Goal: Information Seeking & Learning: Learn about a topic

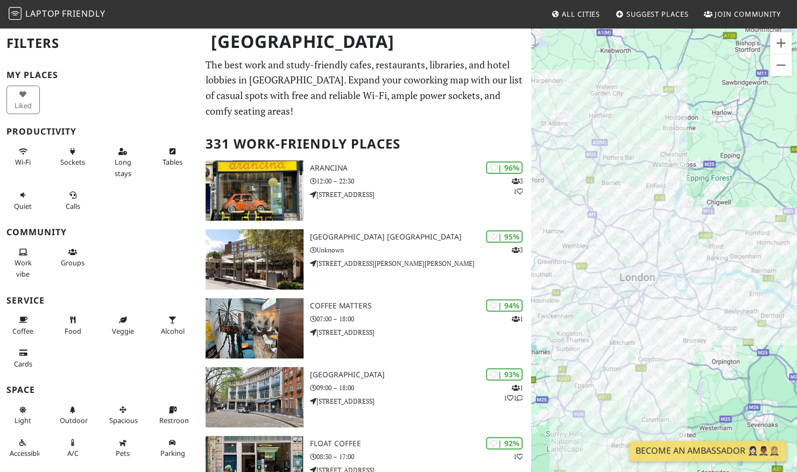
drag, startPoint x: 743, startPoint y: 294, endPoint x: 703, endPoint y: 324, distance: 50.0
click at [703, 324] on div "To navigate, press the arrow keys." at bounding box center [664, 263] width 266 height 472
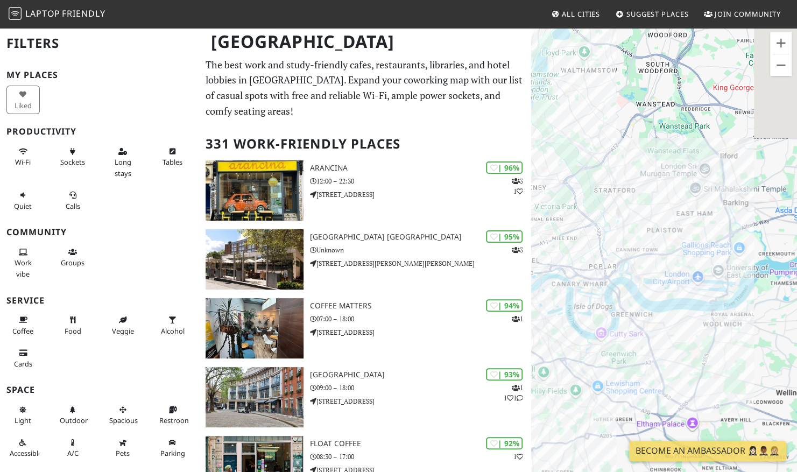
drag, startPoint x: 676, startPoint y: 218, endPoint x: 654, endPoint y: 351, distance: 134.1
click at [654, 351] on div "To navigate, press the arrow keys." at bounding box center [664, 263] width 266 height 472
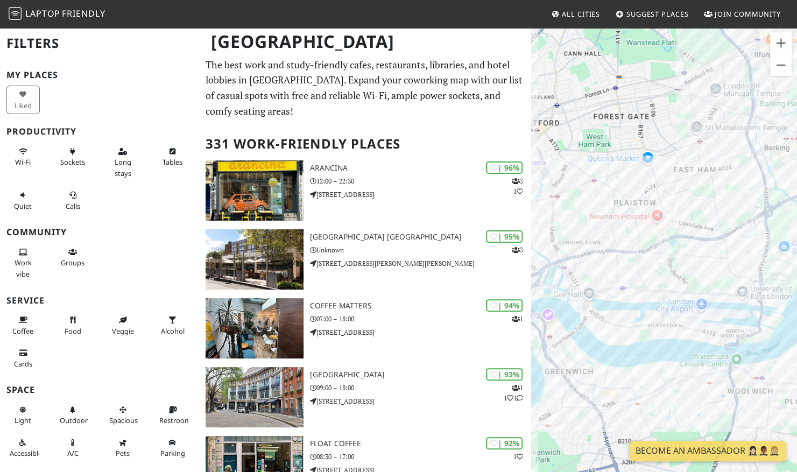
drag, startPoint x: 672, startPoint y: 267, endPoint x: 647, endPoint y: 340, distance: 77.6
click at [647, 340] on div "To navigate, press the arrow keys." at bounding box center [664, 263] width 266 height 472
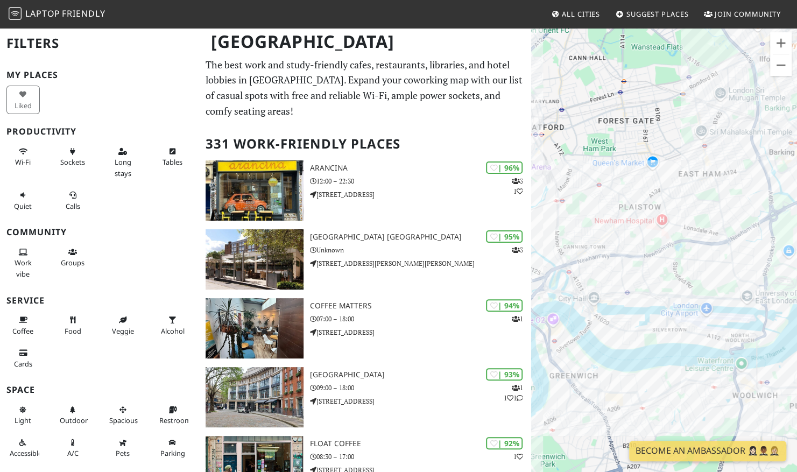
drag, startPoint x: 617, startPoint y: 300, endPoint x: 631, endPoint y: 311, distance: 18.4
click at [629, 311] on div "To navigate, press the arrow keys." at bounding box center [664, 263] width 266 height 472
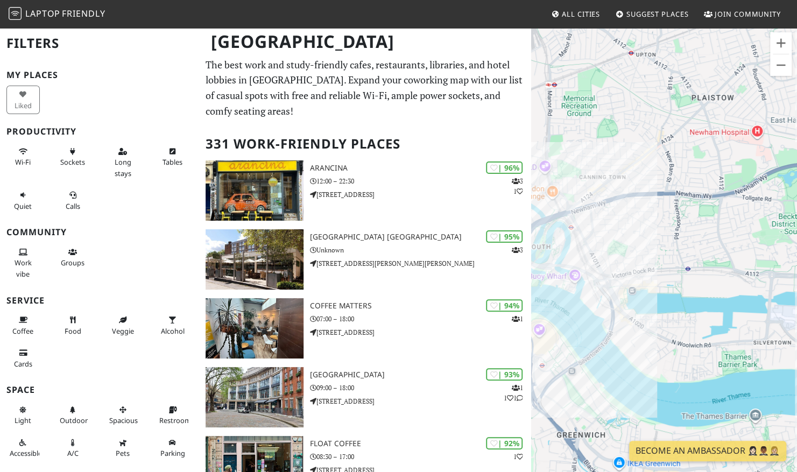
drag, startPoint x: 631, startPoint y: 310, endPoint x: 688, endPoint y: 302, distance: 57.1
click at [688, 302] on div "To navigate, press the arrow keys." at bounding box center [664, 263] width 266 height 472
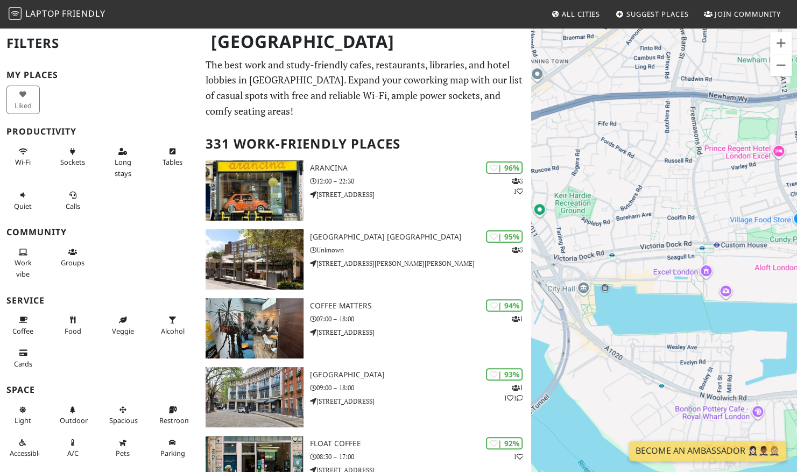
drag, startPoint x: 659, startPoint y: 298, endPoint x: 691, endPoint y: 307, distance: 32.9
click at [691, 307] on div "To navigate, press the arrow keys." at bounding box center [664, 263] width 266 height 472
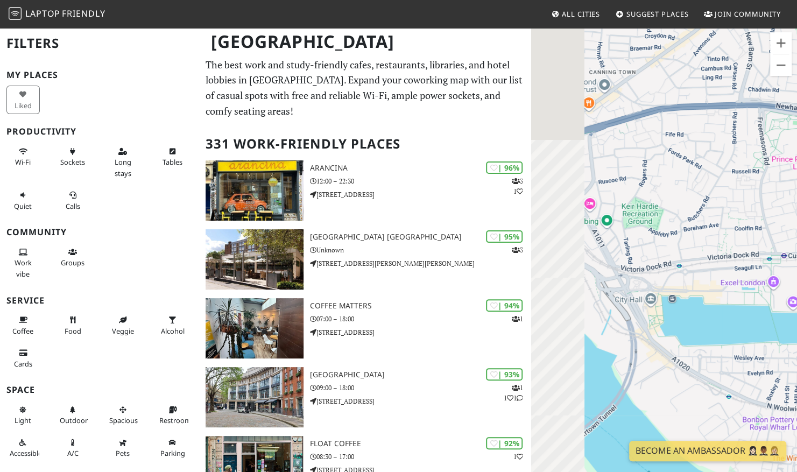
drag, startPoint x: 642, startPoint y: 293, endPoint x: 714, endPoint y: 304, distance: 73.0
click at [714, 304] on div "To navigate, press the arrow keys." at bounding box center [664, 263] width 266 height 472
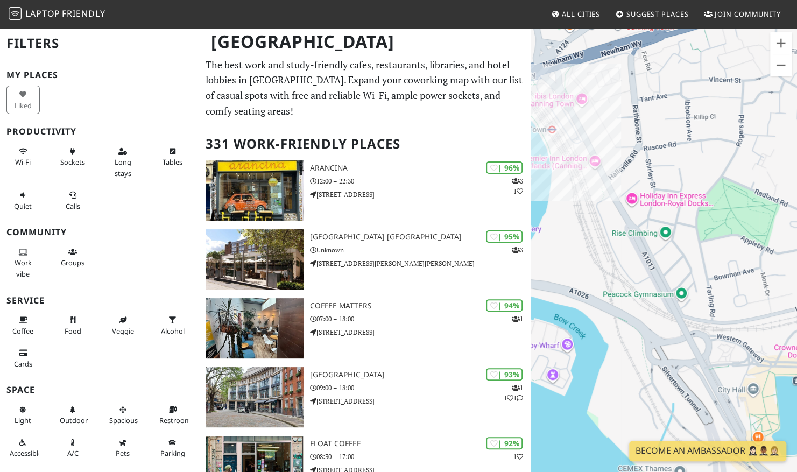
drag, startPoint x: 639, startPoint y: 297, endPoint x: 599, endPoint y: 251, distance: 61.4
click at [599, 251] on div "To navigate, press the arrow keys." at bounding box center [664, 263] width 266 height 472
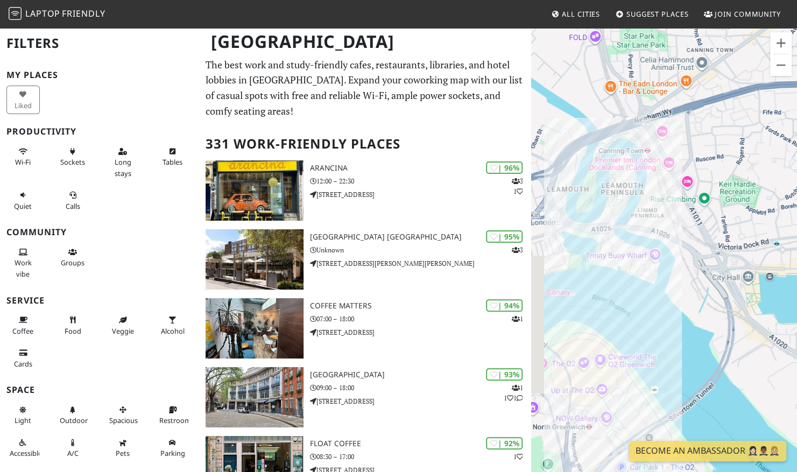
drag, startPoint x: 624, startPoint y: 283, endPoint x: 677, endPoint y: 257, distance: 58.9
click at [677, 257] on div "To navigate, press the arrow keys." at bounding box center [664, 263] width 266 height 472
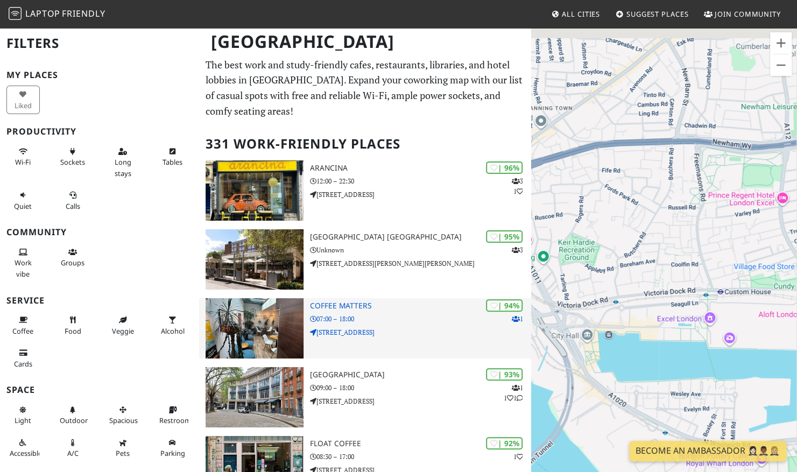
drag, startPoint x: 667, startPoint y: 285, endPoint x: 509, endPoint y: 342, distance: 167.4
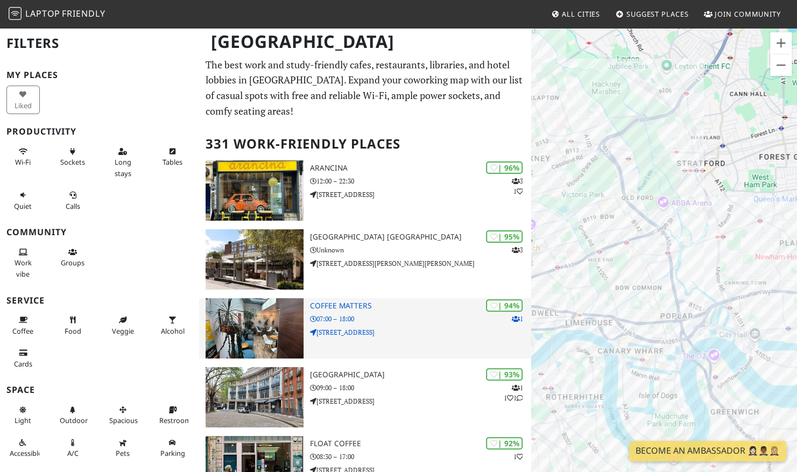
drag, startPoint x: 719, startPoint y: 370, endPoint x: 529, endPoint y: 343, distance: 191.8
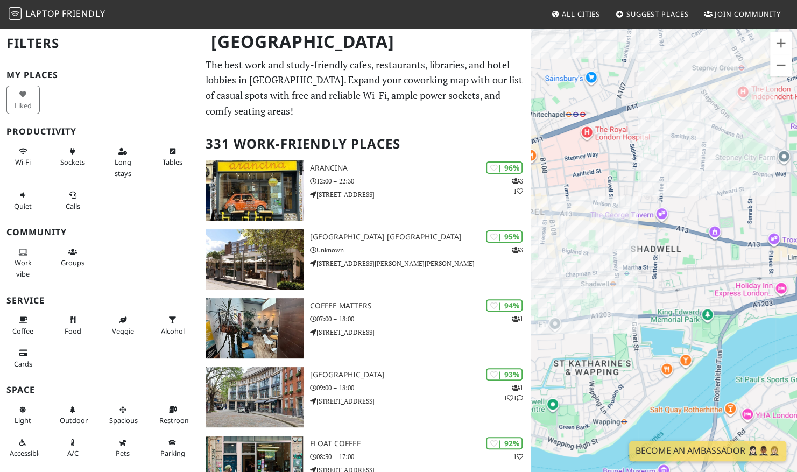
drag, startPoint x: 599, startPoint y: 272, endPoint x: 636, endPoint y: 298, distance: 45.2
click at [636, 298] on div "To navigate, press the arrow keys." at bounding box center [664, 263] width 266 height 472
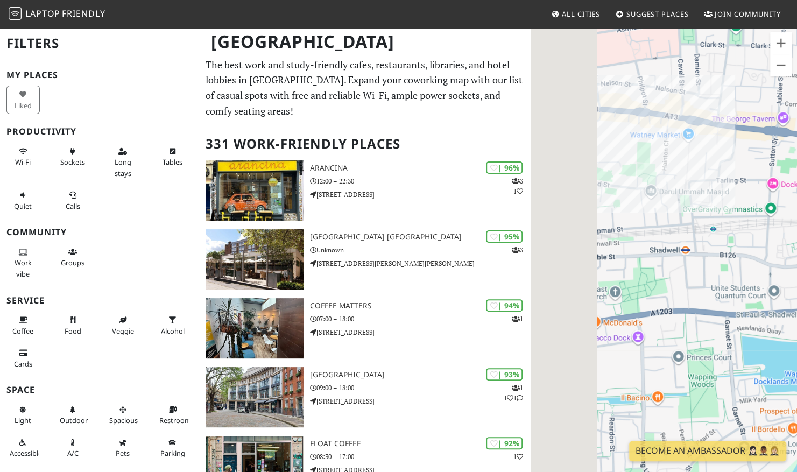
drag, startPoint x: 616, startPoint y: 311, endPoint x: 664, endPoint y: 225, distance: 98.5
click at [664, 225] on div "To navigate, press the arrow keys." at bounding box center [664, 263] width 266 height 472
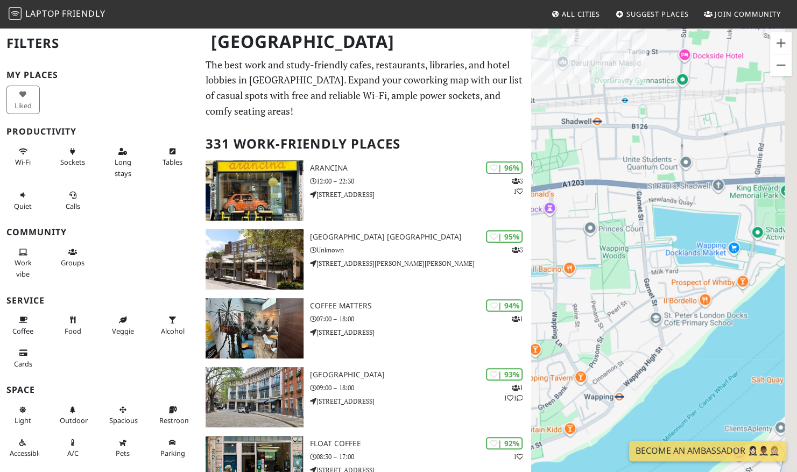
drag, startPoint x: 673, startPoint y: 356, endPoint x: 576, endPoint y: 225, distance: 163.0
click at [576, 225] on div "To navigate, press the arrow keys." at bounding box center [664, 263] width 266 height 472
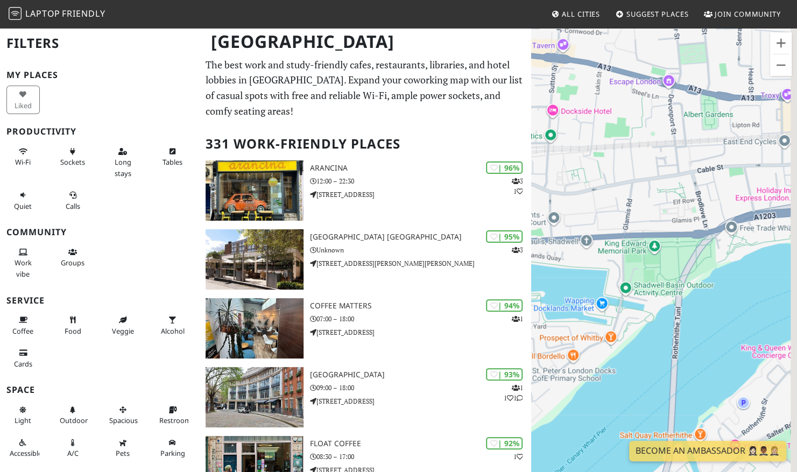
drag, startPoint x: 707, startPoint y: 227, endPoint x: 583, endPoint y: 286, distance: 136.9
click at [583, 286] on div "To navigate, press the arrow keys." at bounding box center [664, 263] width 266 height 472
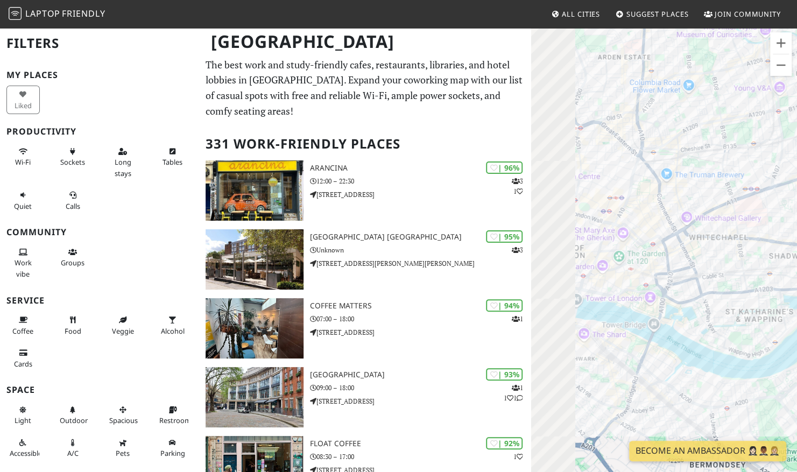
drag, startPoint x: 611, startPoint y: 331, endPoint x: 711, endPoint y: 316, distance: 101.1
click at [711, 316] on div "To navigate, press the arrow keys." at bounding box center [664, 263] width 266 height 472
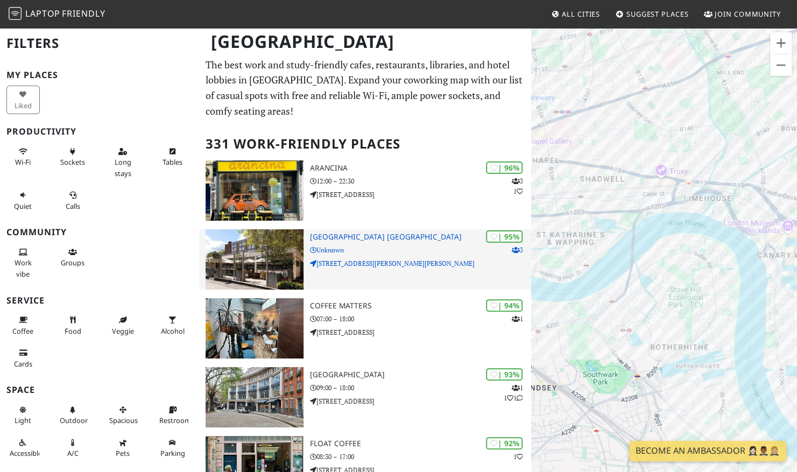
drag, startPoint x: 634, startPoint y: 350, endPoint x: 439, endPoint y: 268, distance: 211.0
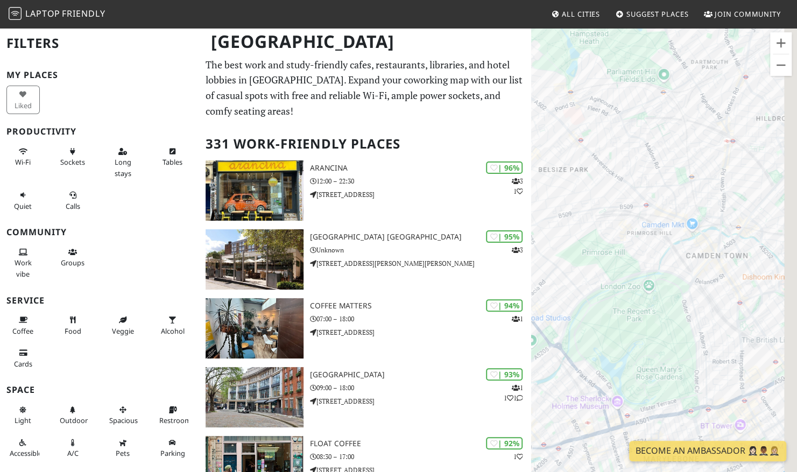
drag, startPoint x: 736, startPoint y: 245, endPoint x: 619, endPoint y: 250, distance: 116.8
click at [619, 250] on div "To navigate, press the arrow keys." at bounding box center [664, 263] width 266 height 472
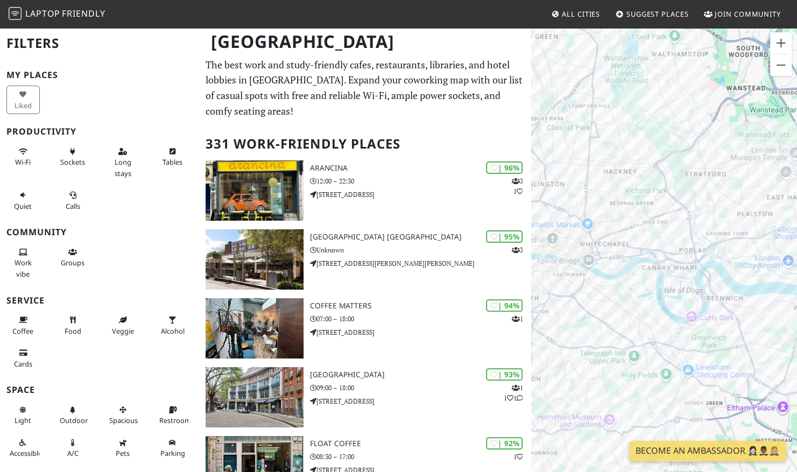
drag, startPoint x: 744, startPoint y: 342, endPoint x: 560, endPoint y: 255, distance: 203.6
click at [560, 255] on div "To navigate, press the arrow keys." at bounding box center [664, 263] width 266 height 472
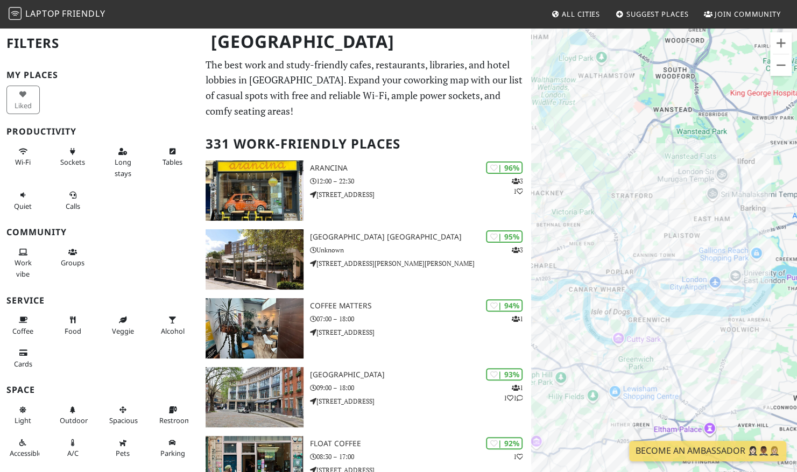
drag, startPoint x: 697, startPoint y: 287, endPoint x: 622, endPoint y: 310, distance: 78.1
click at [622, 310] on div "To navigate, press the arrow keys." at bounding box center [664, 263] width 266 height 472
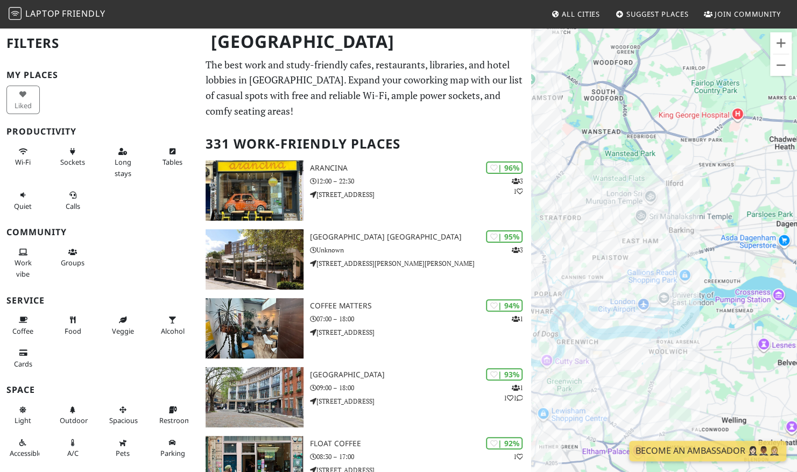
drag, startPoint x: 715, startPoint y: 306, endPoint x: 642, endPoint y: 328, distance: 76.9
click at [642, 328] on div "To navigate, press the arrow keys." at bounding box center [664, 263] width 266 height 472
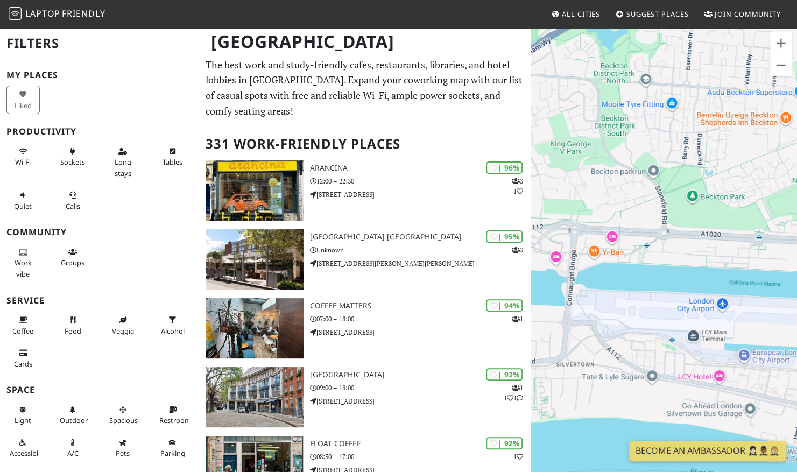
drag, startPoint x: 618, startPoint y: 236, endPoint x: 690, endPoint y: 349, distance: 133.5
click at [690, 349] on div "To navigate, press the arrow keys." at bounding box center [664, 263] width 266 height 472
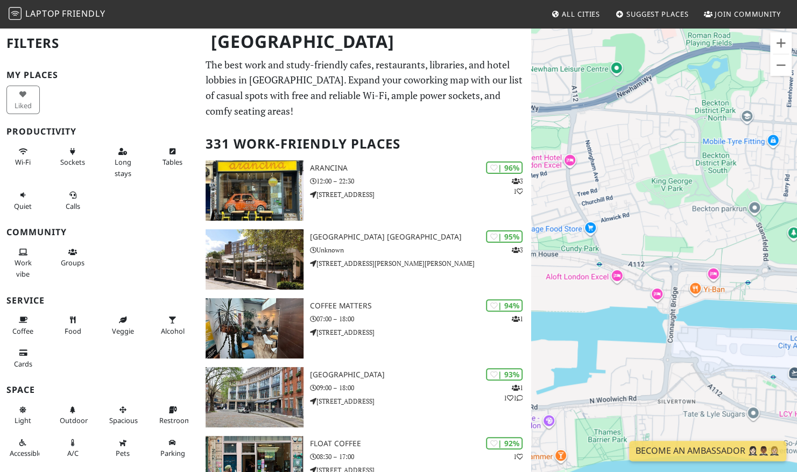
drag, startPoint x: 613, startPoint y: 321, endPoint x: 715, endPoint y: 358, distance: 108.7
click at [715, 358] on div "To navigate, press the arrow keys." at bounding box center [664, 263] width 266 height 472
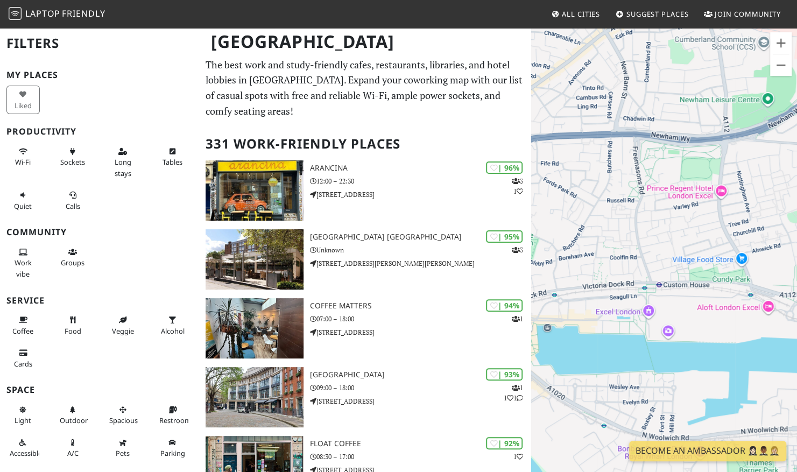
drag, startPoint x: 622, startPoint y: 303, endPoint x: 675, endPoint y: 305, distance: 52.8
click at [675, 305] on div "To navigate, press the arrow keys." at bounding box center [664, 263] width 266 height 472
click at [650, 337] on div "To navigate, press the arrow keys." at bounding box center [664, 263] width 266 height 472
click at [663, 334] on div "To navigate, press the arrow keys." at bounding box center [664, 263] width 266 height 472
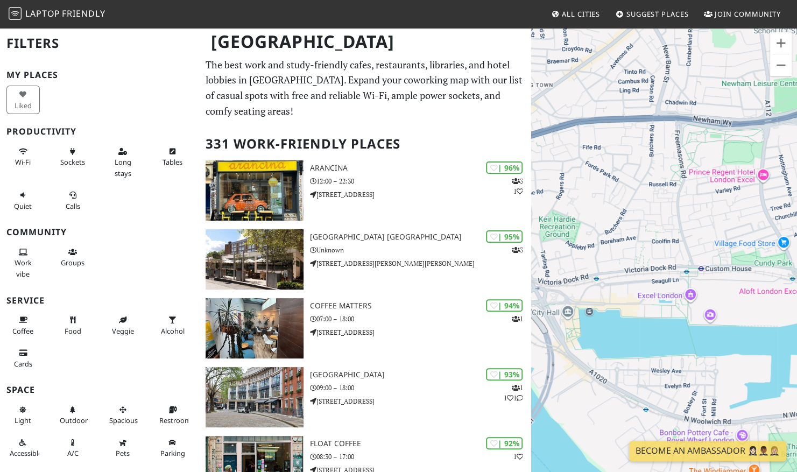
drag, startPoint x: 621, startPoint y: 339, endPoint x: 665, endPoint y: 322, distance: 47.3
click at [665, 322] on div "To navigate, press the arrow keys." at bounding box center [664, 263] width 266 height 472
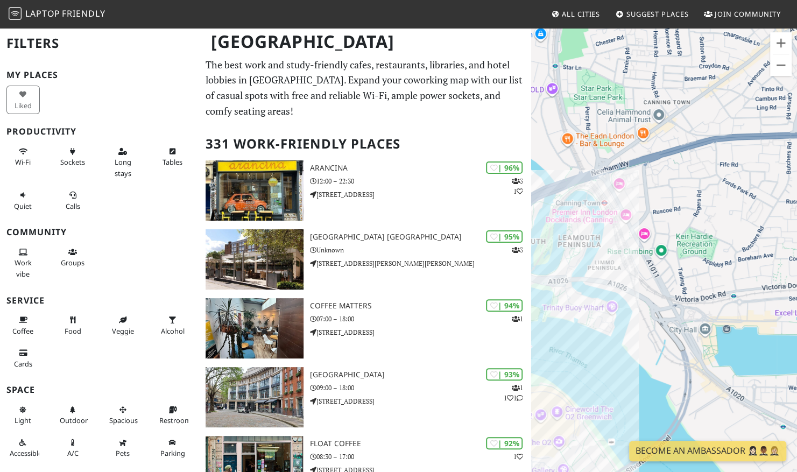
drag, startPoint x: 637, startPoint y: 314, endPoint x: 795, endPoint y: 334, distance: 159.3
click at [795, 334] on div "To navigate, press the arrow keys." at bounding box center [664, 263] width 266 height 472
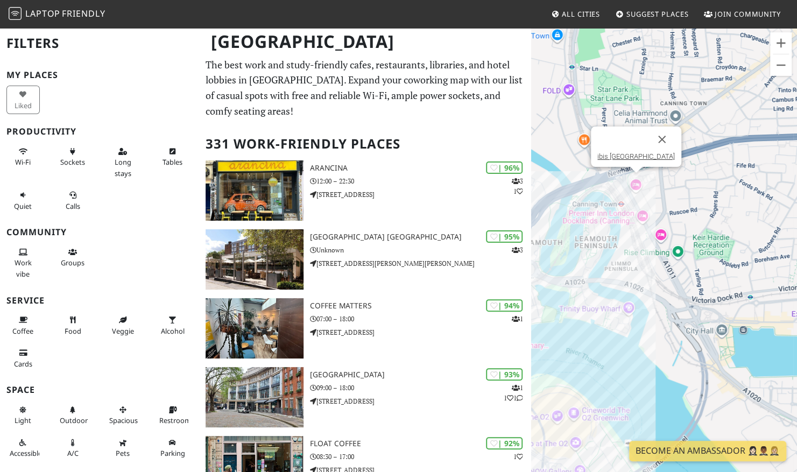
click at [633, 178] on div "To navigate, press the arrow keys. ibis London Canning Town" at bounding box center [664, 263] width 266 height 472
click at [638, 158] on link "ibis [GEOGRAPHIC_DATA]" at bounding box center [635, 156] width 77 height 8
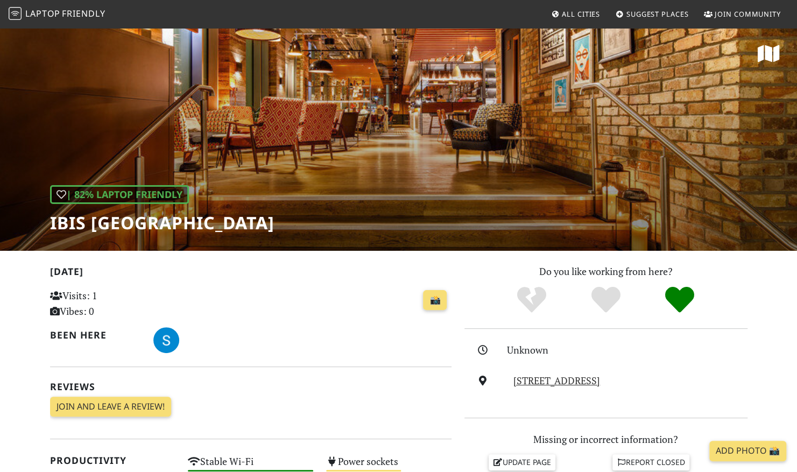
drag, startPoint x: 51, startPoint y: 221, endPoint x: 330, endPoint y: 233, distance: 280.0
click at [332, 234] on div "| 82% Laptop Friendly ibis London Canning Town" at bounding box center [398, 139] width 797 height 224
drag, startPoint x: 330, startPoint y: 233, endPoint x: 294, endPoint y: 215, distance: 40.7
copy h1 "ibis [GEOGRAPHIC_DATA]"
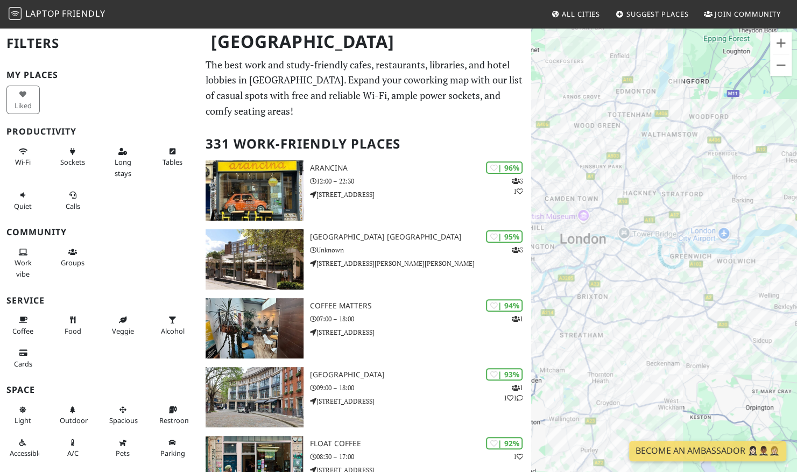
drag, startPoint x: 689, startPoint y: 323, endPoint x: 593, endPoint y: 351, distance: 99.7
click at [582, 354] on div "To navigate, press the arrow keys." at bounding box center [664, 263] width 266 height 472
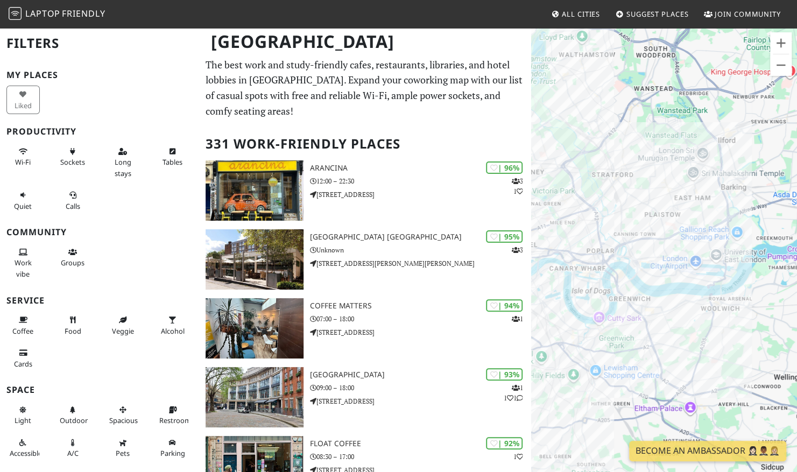
drag, startPoint x: 730, startPoint y: 217, endPoint x: 671, endPoint y: 299, distance: 101.7
click at [671, 299] on div "To navigate, press the arrow keys." at bounding box center [664, 263] width 266 height 472
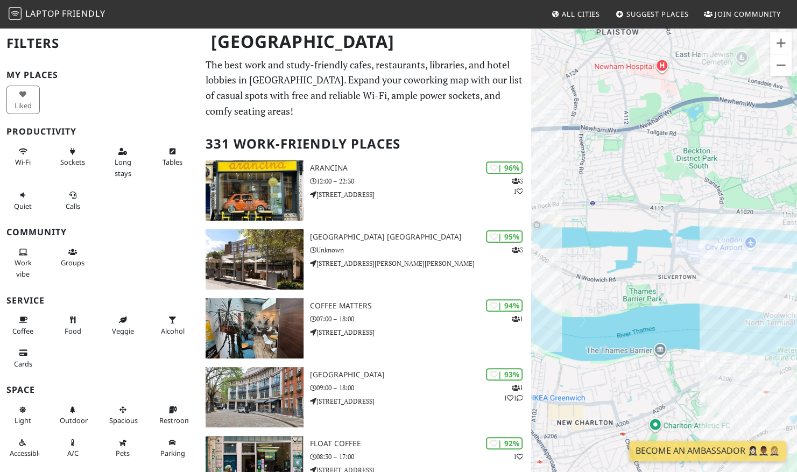
drag, startPoint x: 691, startPoint y: 263, endPoint x: 669, endPoint y: 313, distance: 54.2
click at [669, 313] on div "To navigate, press the arrow keys." at bounding box center [664, 263] width 266 height 472
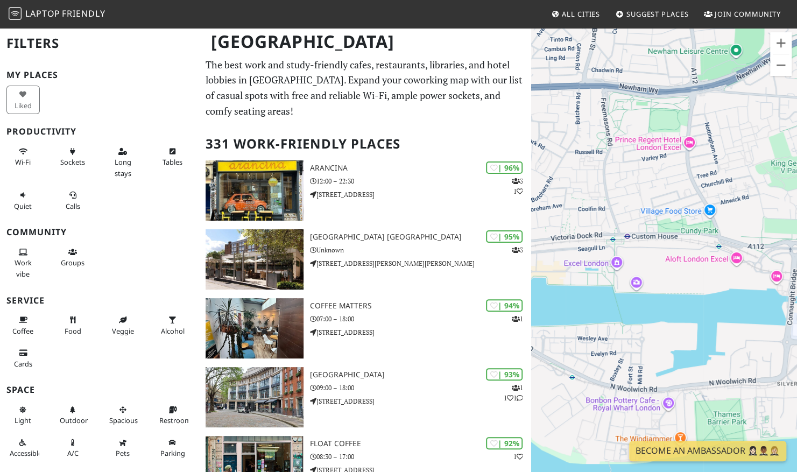
drag, startPoint x: 658, startPoint y: 230, endPoint x: 732, endPoint y: 286, distance: 92.2
click at [732, 286] on div "To navigate, press the arrow keys." at bounding box center [664, 263] width 266 height 472
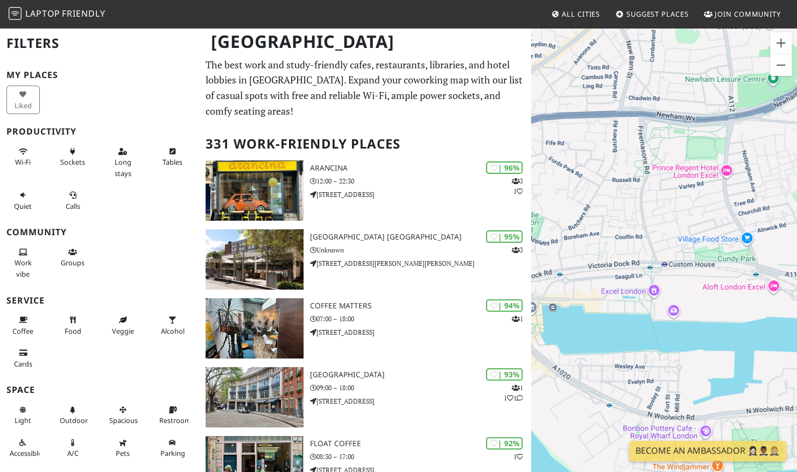
drag, startPoint x: 671, startPoint y: 281, endPoint x: 709, endPoint y: 309, distance: 47.3
click at [709, 309] on div "To navigate, press the arrow keys." at bounding box center [664, 263] width 266 height 472
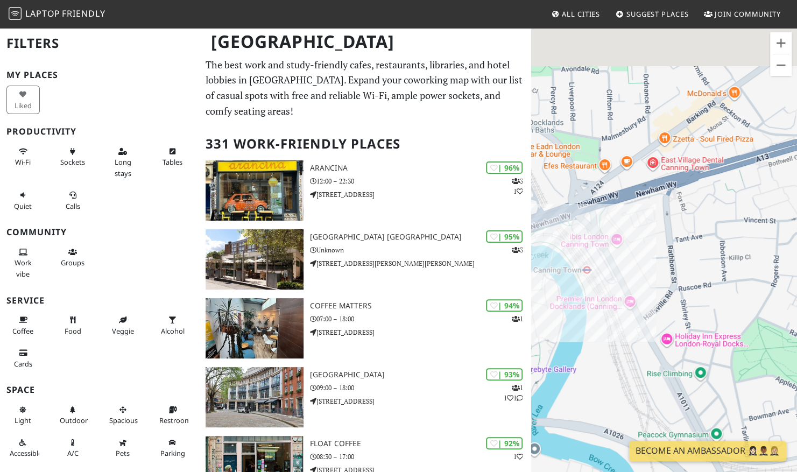
drag, startPoint x: 601, startPoint y: 169, endPoint x: 644, endPoint y: 285, distance: 122.9
click at [644, 285] on div "To navigate, press the arrow keys." at bounding box center [664, 263] width 266 height 472
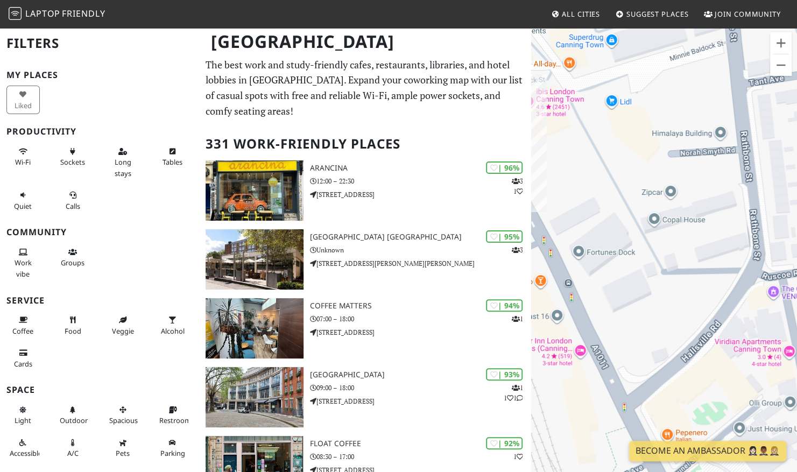
drag, startPoint x: 683, startPoint y: 268, endPoint x: 625, endPoint y: 194, distance: 93.8
click at [625, 194] on div "To navigate, press the arrow keys." at bounding box center [664, 263] width 266 height 472
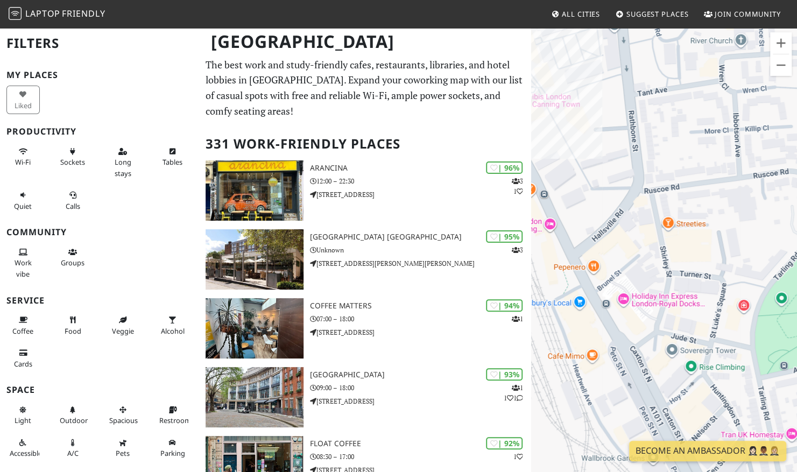
drag, startPoint x: 739, startPoint y: 289, endPoint x: 656, endPoint y: 181, distance: 136.3
click at [656, 181] on div "To navigate, press the arrow keys." at bounding box center [664, 263] width 266 height 472
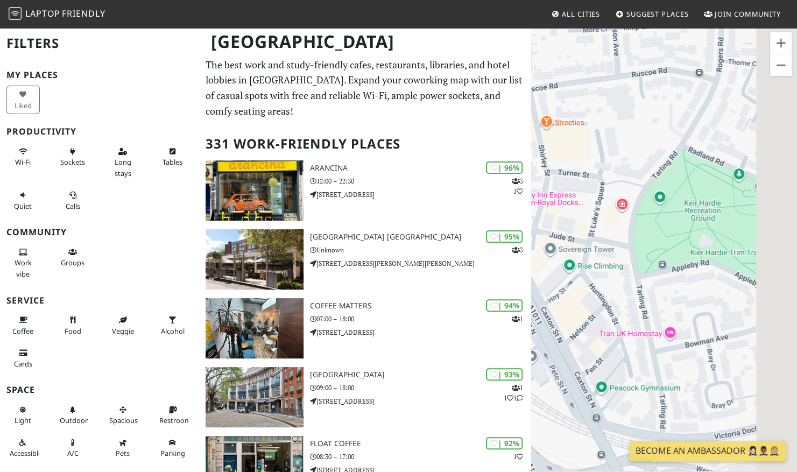
drag, startPoint x: 736, startPoint y: 331, endPoint x: 611, endPoint y: 229, distance: 161.3
click at [611, 229] on div "To navigate, press the arrow keys." at bounding box center [664, 263] width 266 height 472
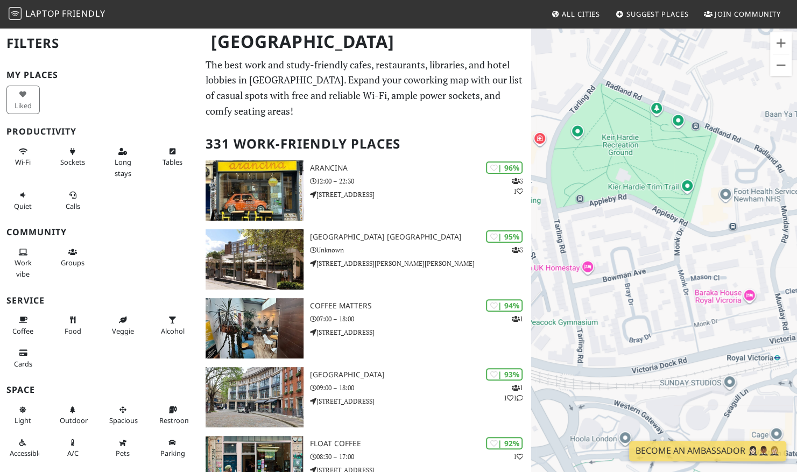
drag, startPoint x: 716, startPoint y: 298, endPoint x: 631, endPoint y: 227, distance: 110.7
click at [631, 227] on div "To navigate, press the arrow keys." at bounding box center [664, 263] width 266 height 472
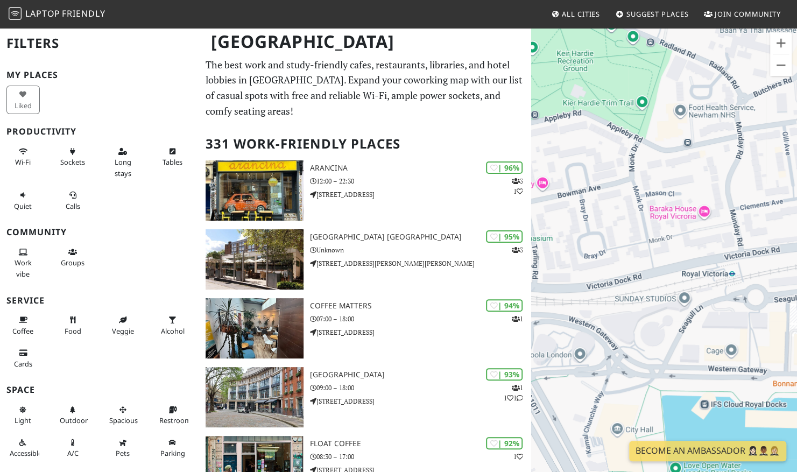
drag, startPoint x: 700, startPoint y: 323, endPoint x: 654, endPoint y: 238, distance: 96.5
click at [654, 238] on div "To navigate, press the arrow keys." at bounding box center [664, 263] width 266 height 472
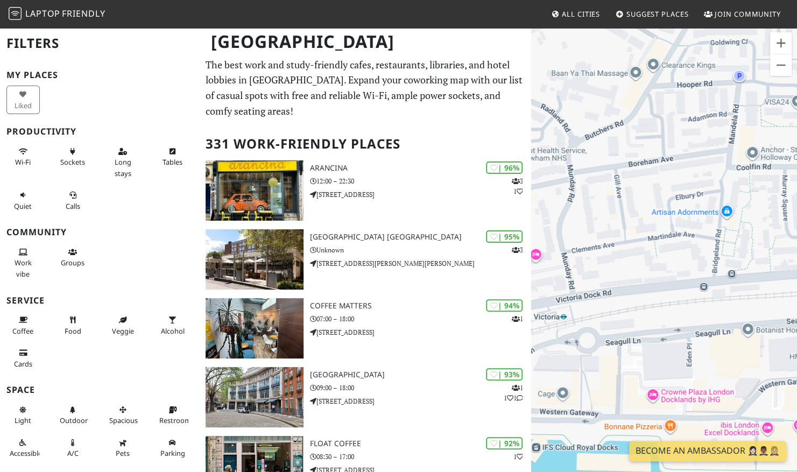
drag, startPoint x: 756, startPoint y: 296, endPoint x: 585, endPoint y: 339, distance: 176.4
click at [585, 339] on div "To navigate, press the arrow keys." at bounding box center [664, 263] width 266 height 472
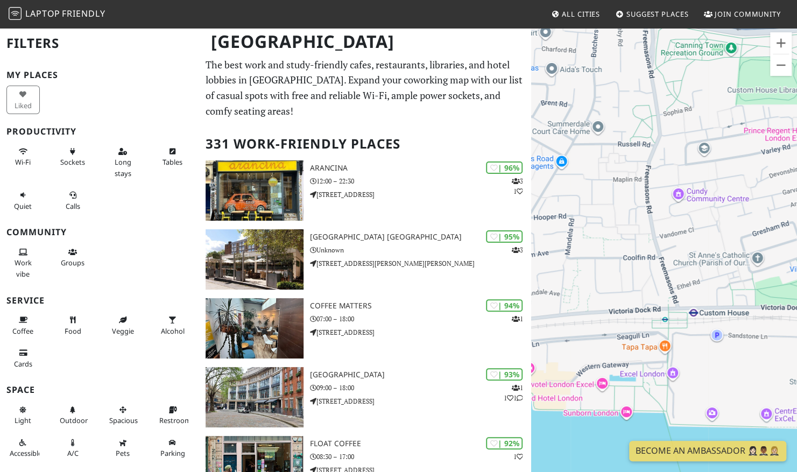
drag, startPoint x: 714, startPoint y: 315, endPoint x: 591, endPoint y: 322, distance: 123.3
click at [591, 322] on div "To navigate, press the arrow keys." at bounding box center [664, 263] width 266 height 472
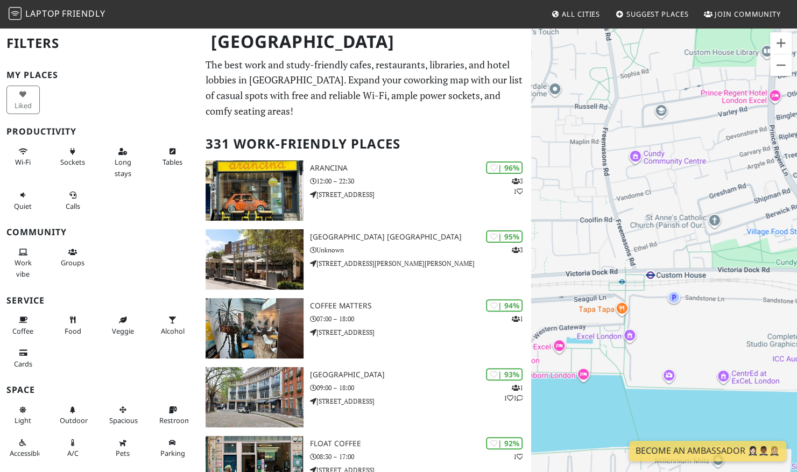
drag, startPoint x: 698, startPoint y: 268, endPoint x: 653, endPoint y: 230, distance: 59.5
click at [653, 230] on div "To navigate, press the arrow keys." at bounding box center [664, 263] width 266 height 472
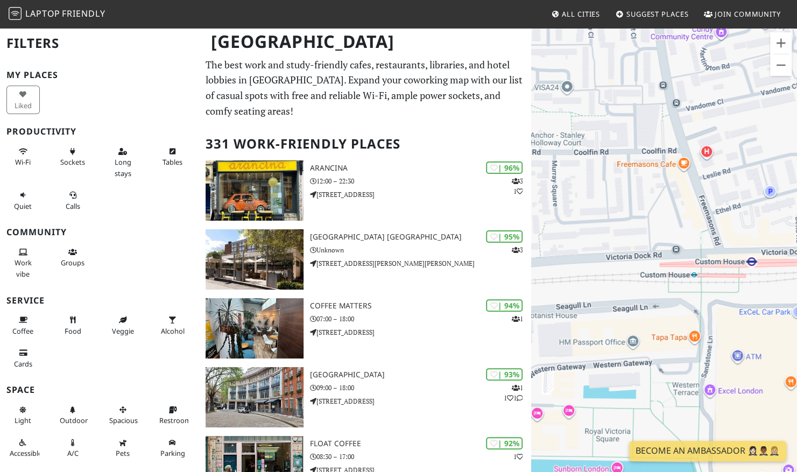
click at [684, 165] on div "To navigate, press the arrow keys." at bounding box center [664, 263] width 266 height 472
